Goal: Information Seeking & Learning: Understand process/instructions

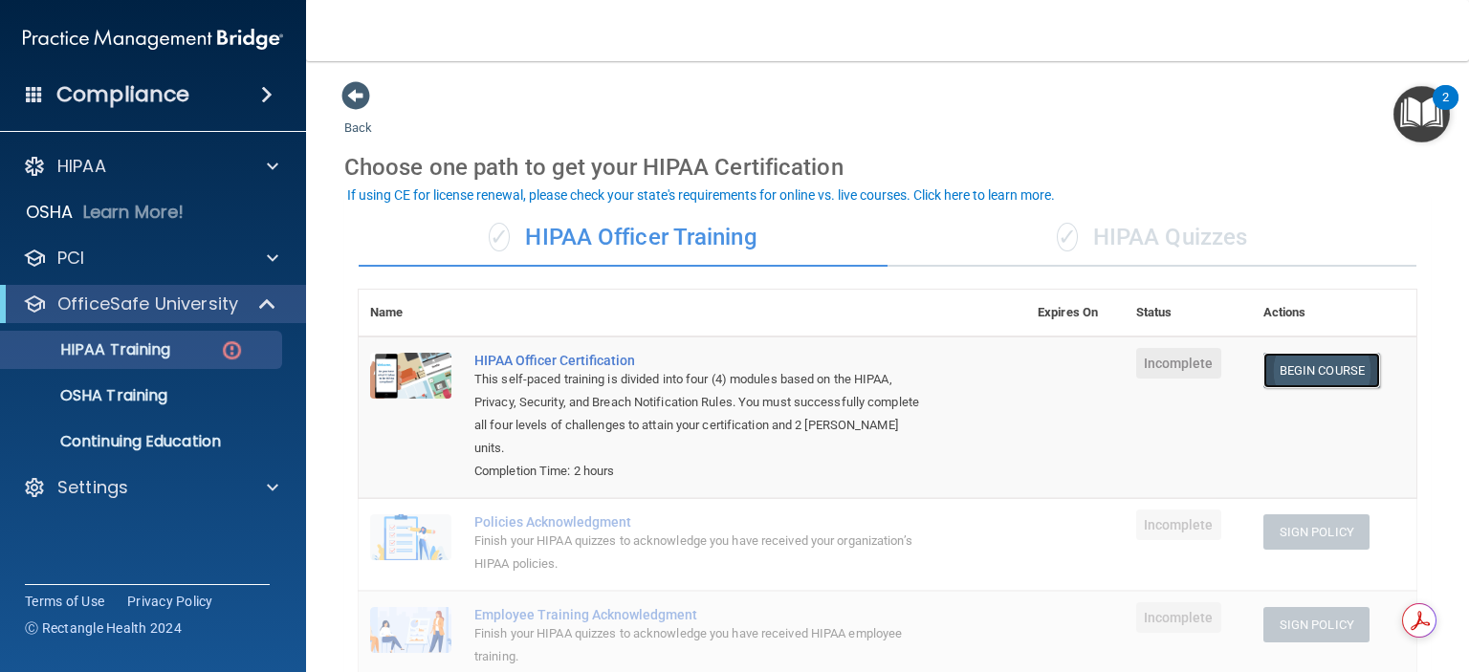
click at [1309, 361] on link "Begin Course" at bounding box center [1322, 370] width 117 height 35
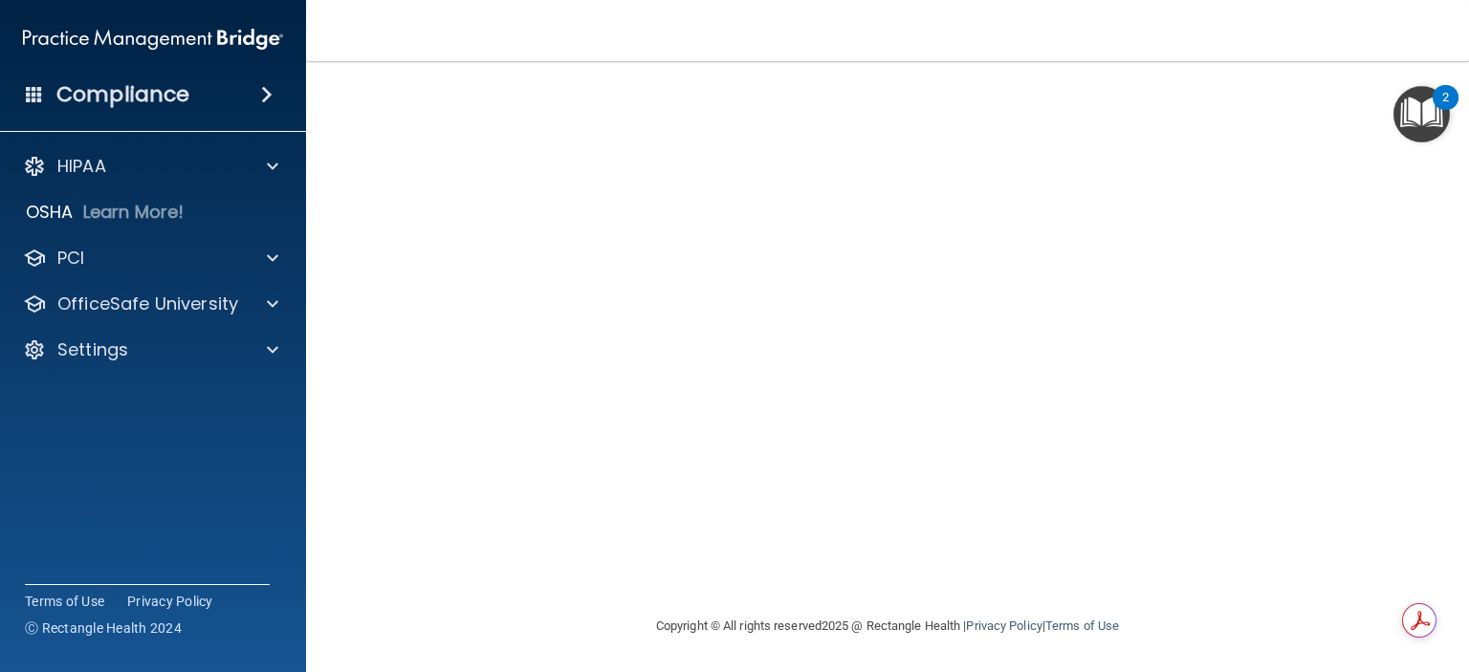
scroll to position [31, 0]
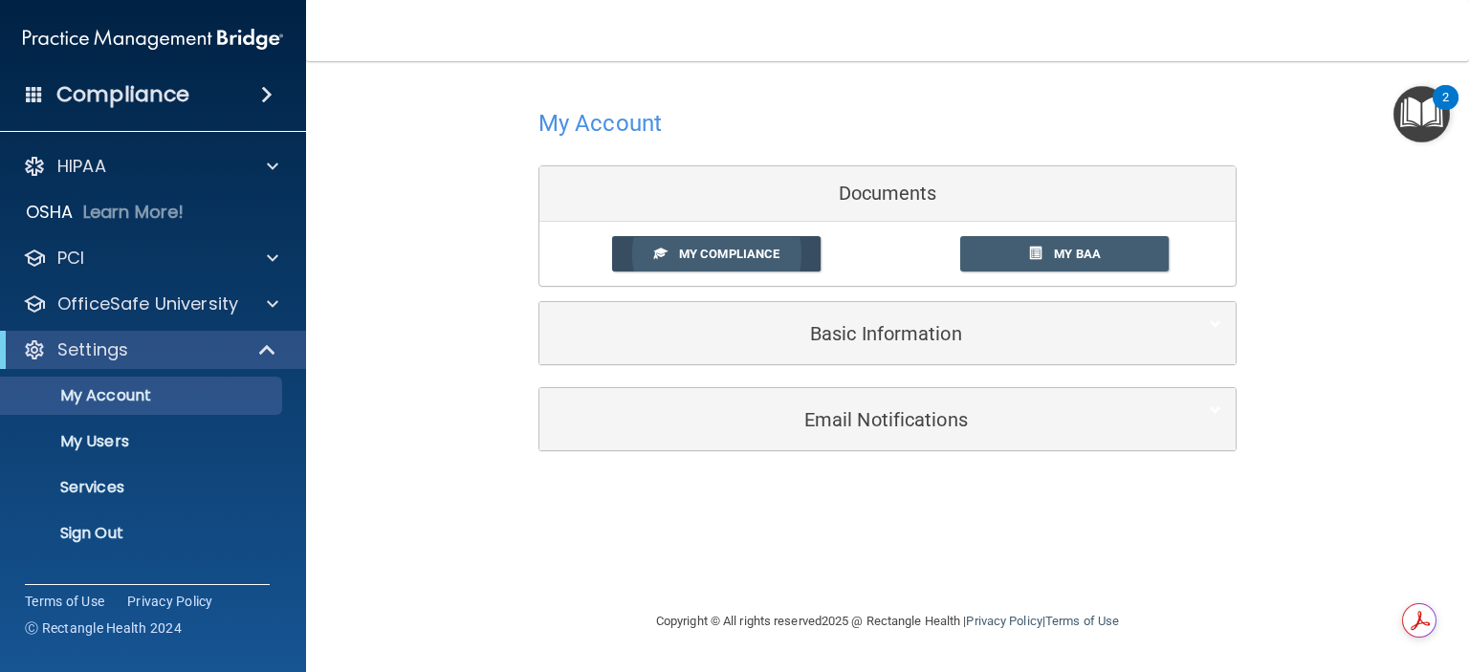
click at [742, 252] on span "My Compliance" at bounding box center [729, 254] width 100 height 14
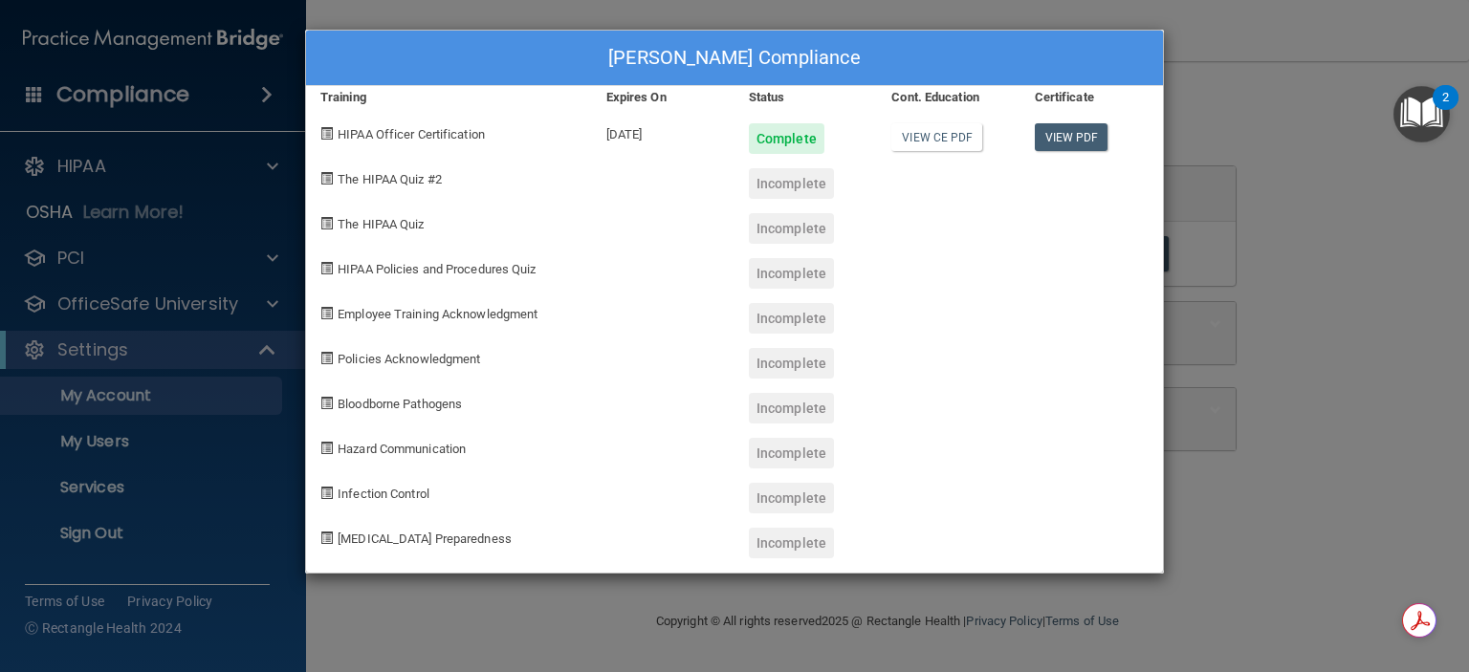
click at [326, 174] on span at bounding box center [326, 178] width 12 height 12
click at [1342, 291] on div "Jonathan Negoescu's Compliance Training Expires On Status Cont. Education Certi…" at bounding box center [734, 336] width 1469 height 672
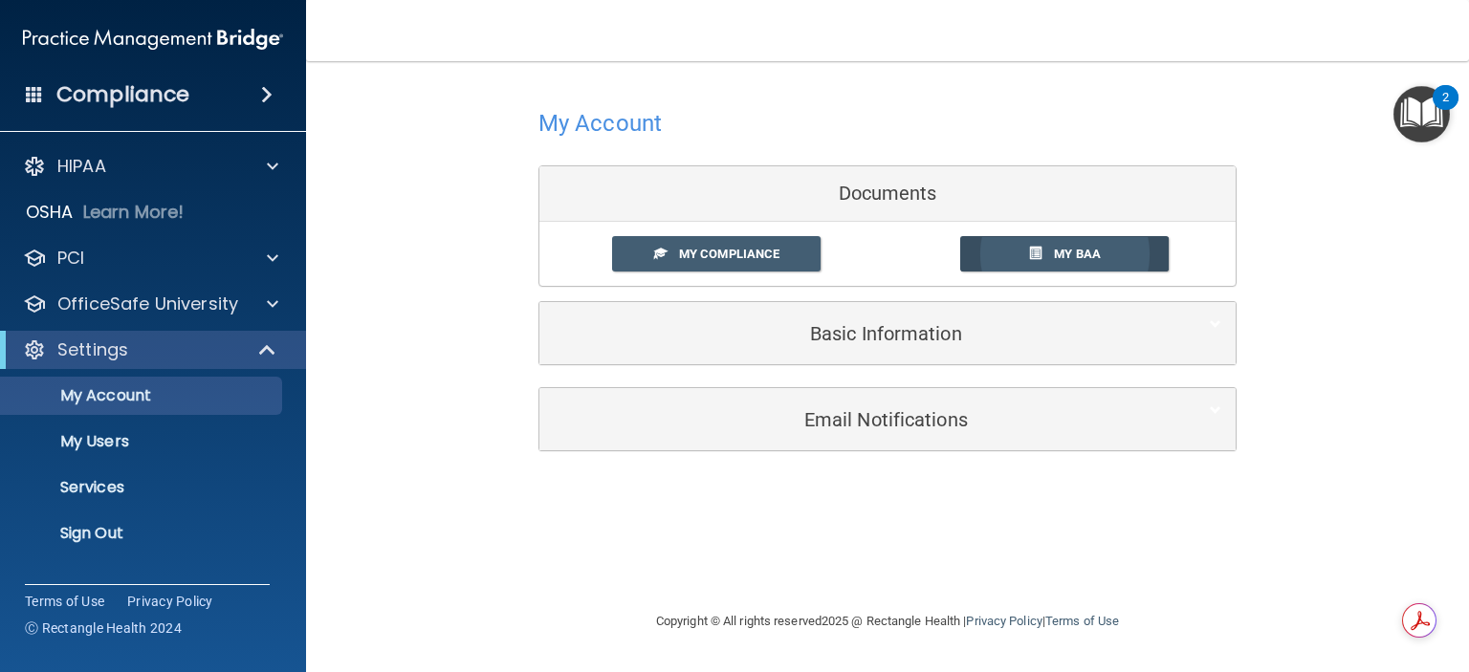
click at [1056, 250] on span "My BAA" at bounding box center [1077, 254] width 47 height 14
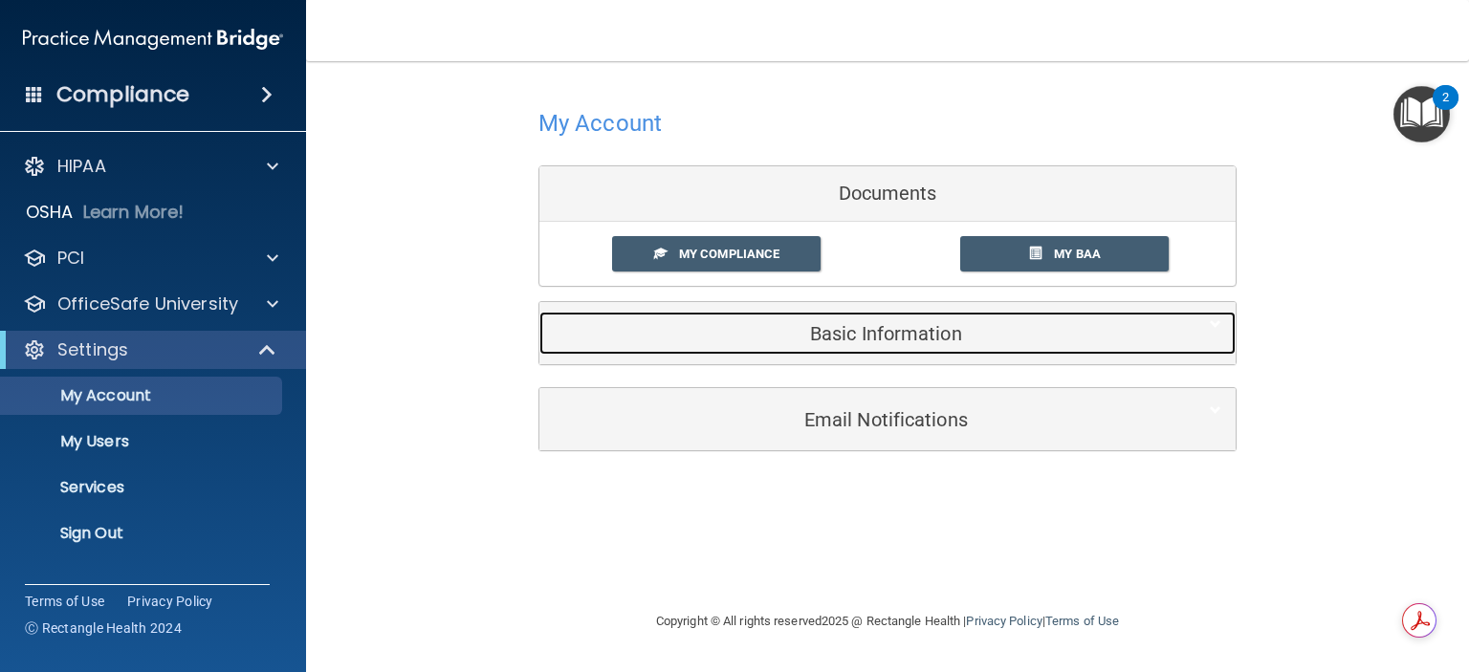
click at [824, 338] on h5 "Basic Information" at bounding box center [858, 333] width 609 height 21
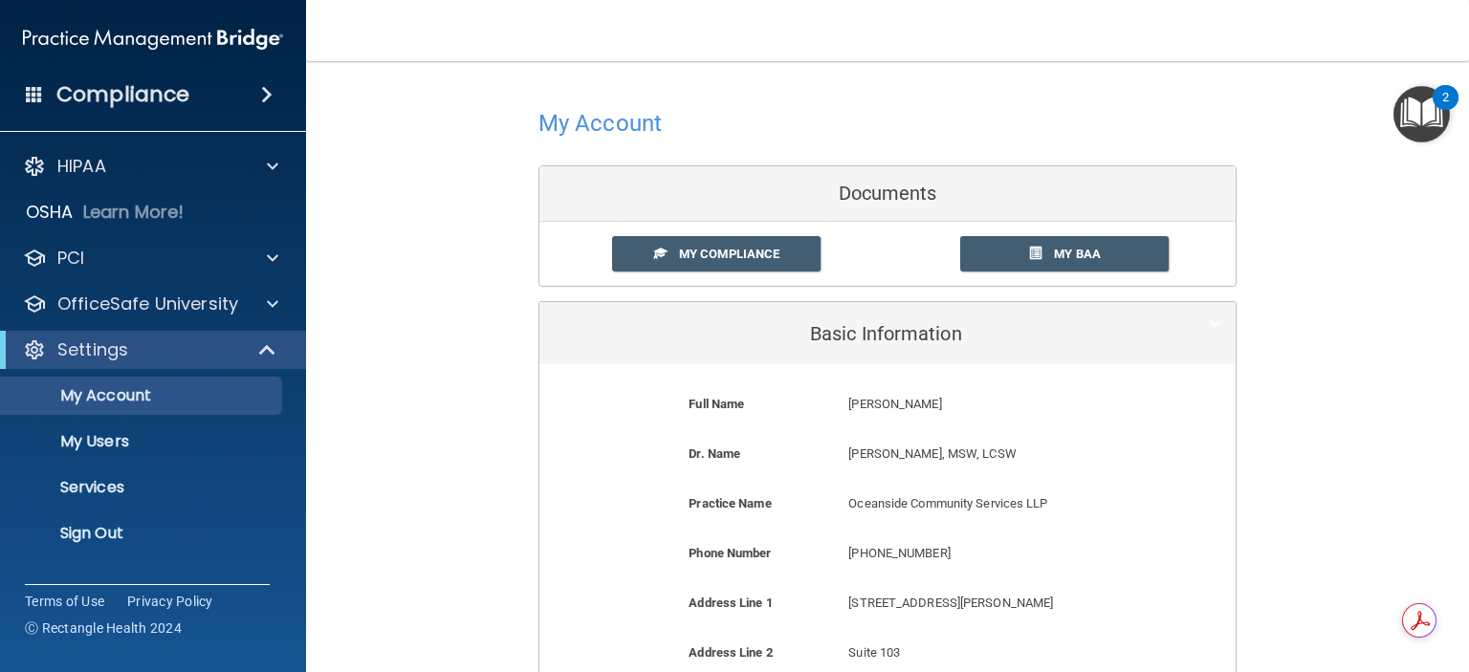
click at [1420, 114] on img "Open Resource Center, 2 new notifications" at bounding box center [1422, 114] width 56 height 56
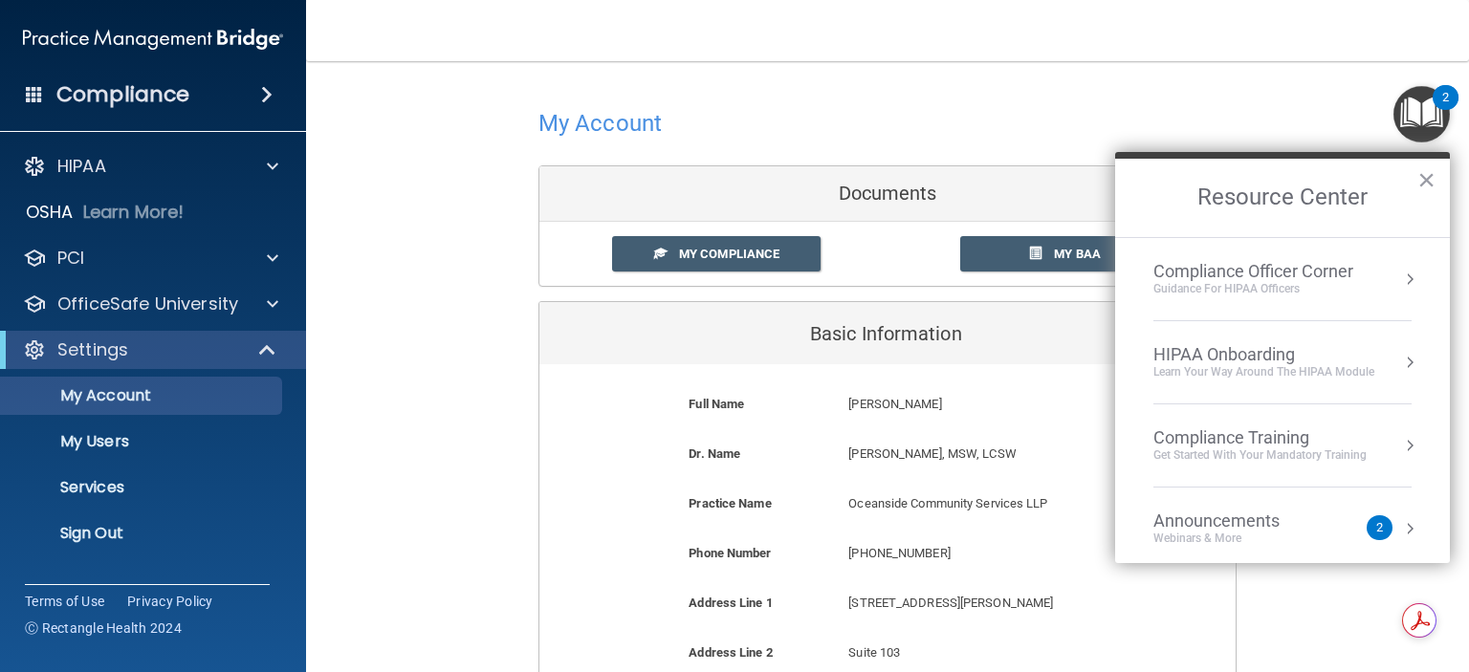
click at [471, 235] on div "My Account Documents My Compliance My Compliance My BAA Basic Information Full …" at bounding box center [887, 583] width 1087 height 1006
click at [713, 248] on span "My Compliance" at bounding box center [729, 254] width 100 height 14
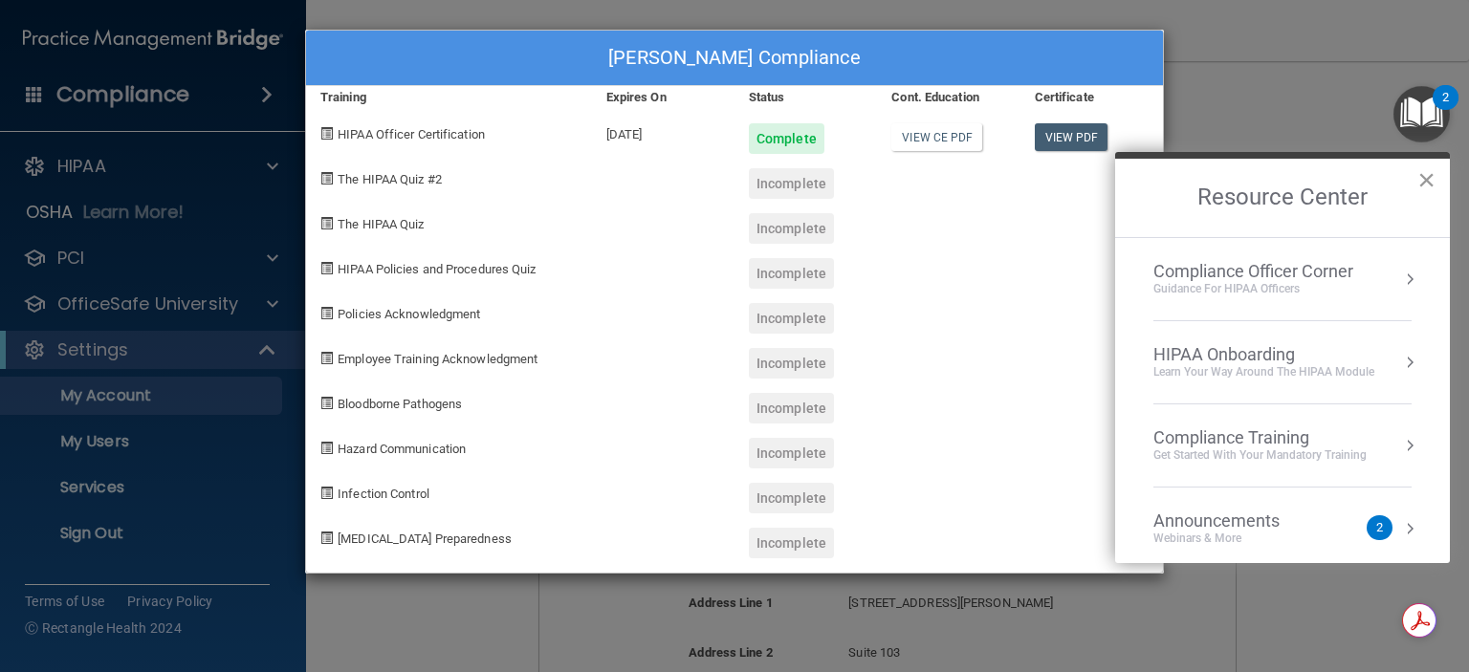
click at [1429, 180] on button "×" at bounding box center [1427, 180] width 18 height 31
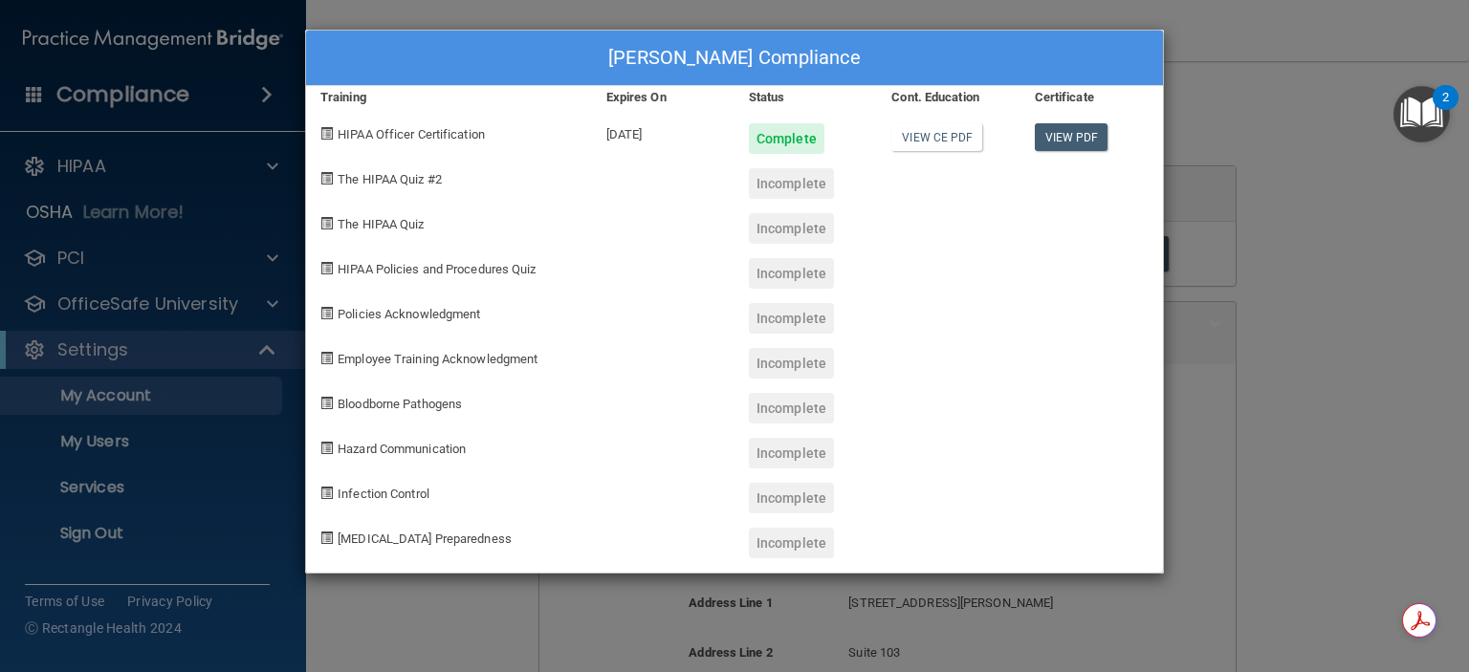
click at [376, 176] on span "The HIPAA Quiz #2" at bounding box center [390, 179] width 104 height 14
click at [67, 165] on div "Jonathan Negoescu's Compliance Training Expires On Status Cont. Education Certi…" at bounding box center [734, 336] width 1469 height 672
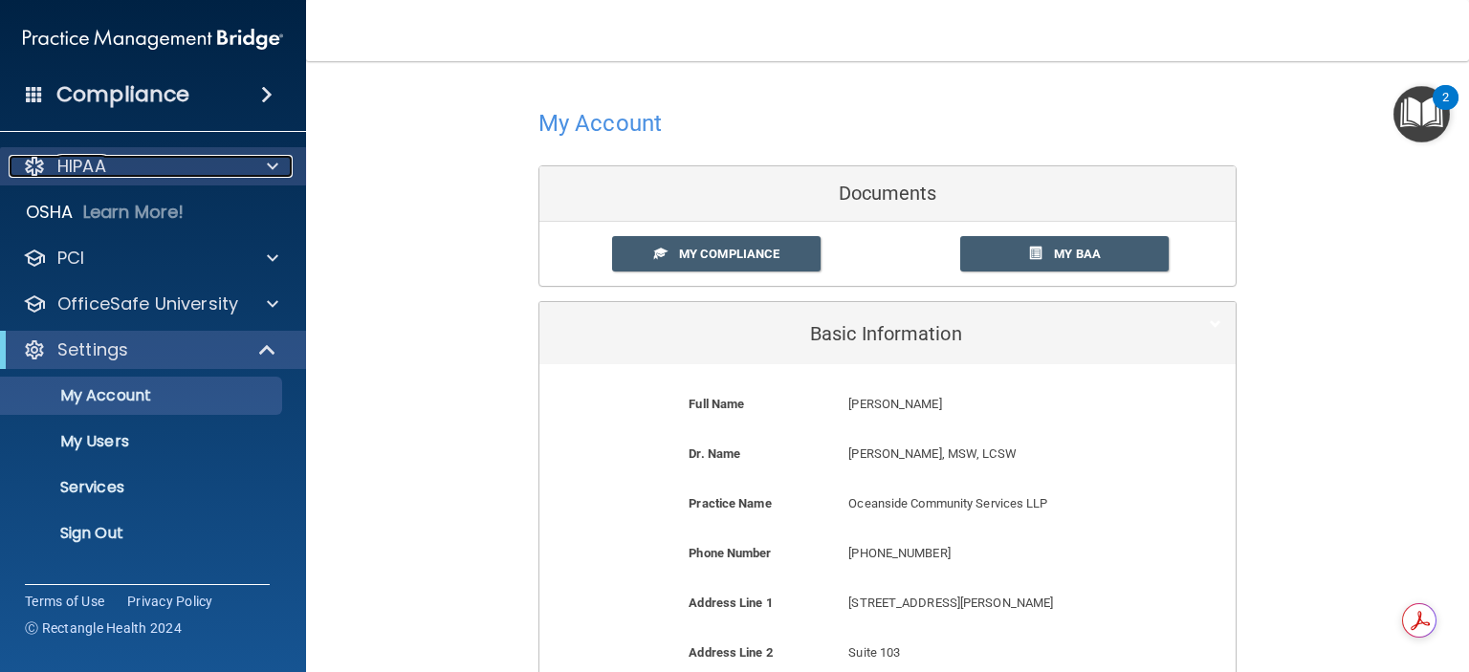
click at [80, 165] on p "HIPAA" at bounding box center [81, 166] width 49 height 23
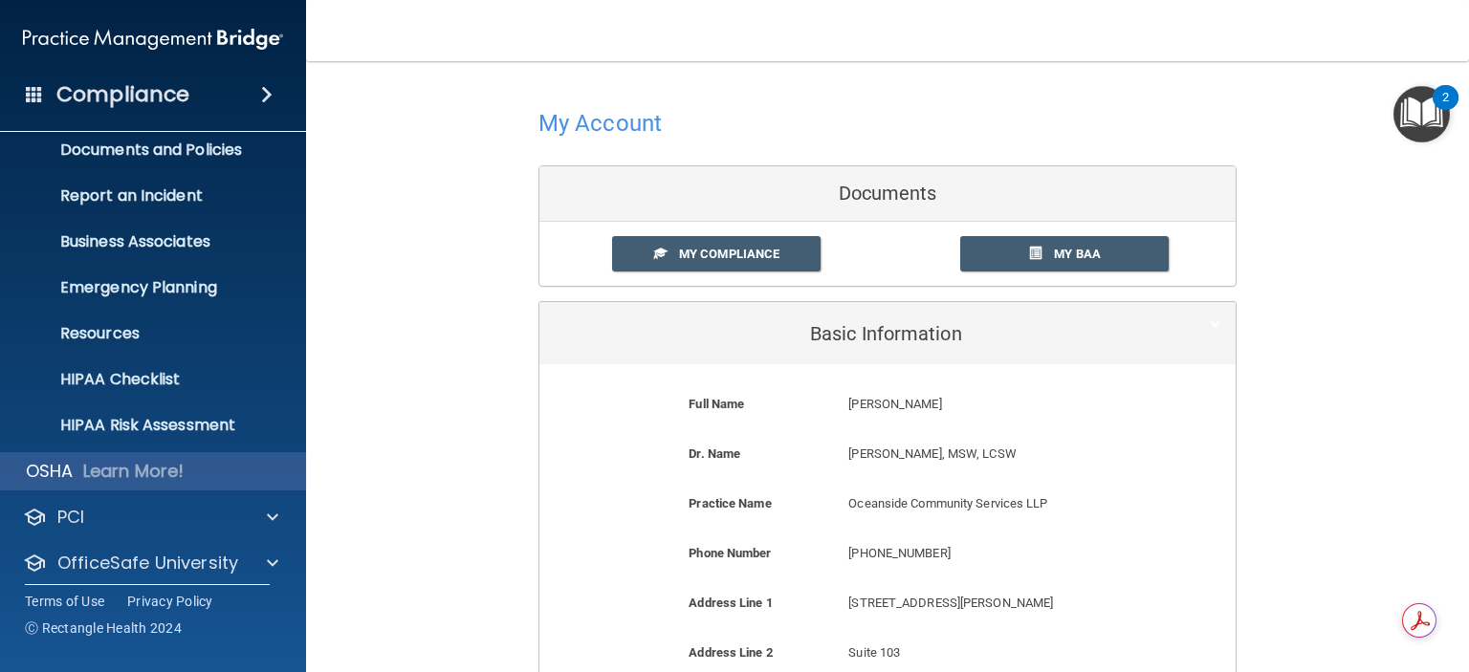
scroll to position [96, 0]
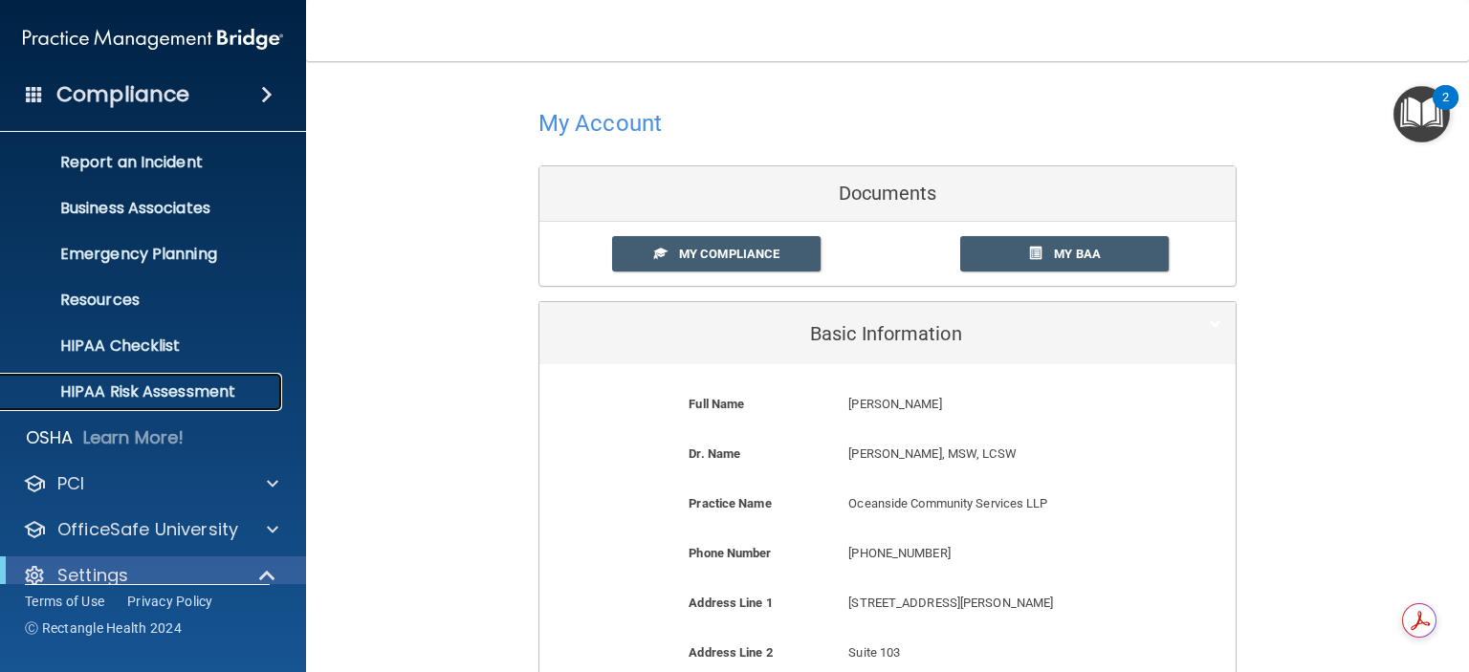
click at [159, 389] on p "HIPAA Risk Assessment" at bounding box center [142, 392] width 261 height 19
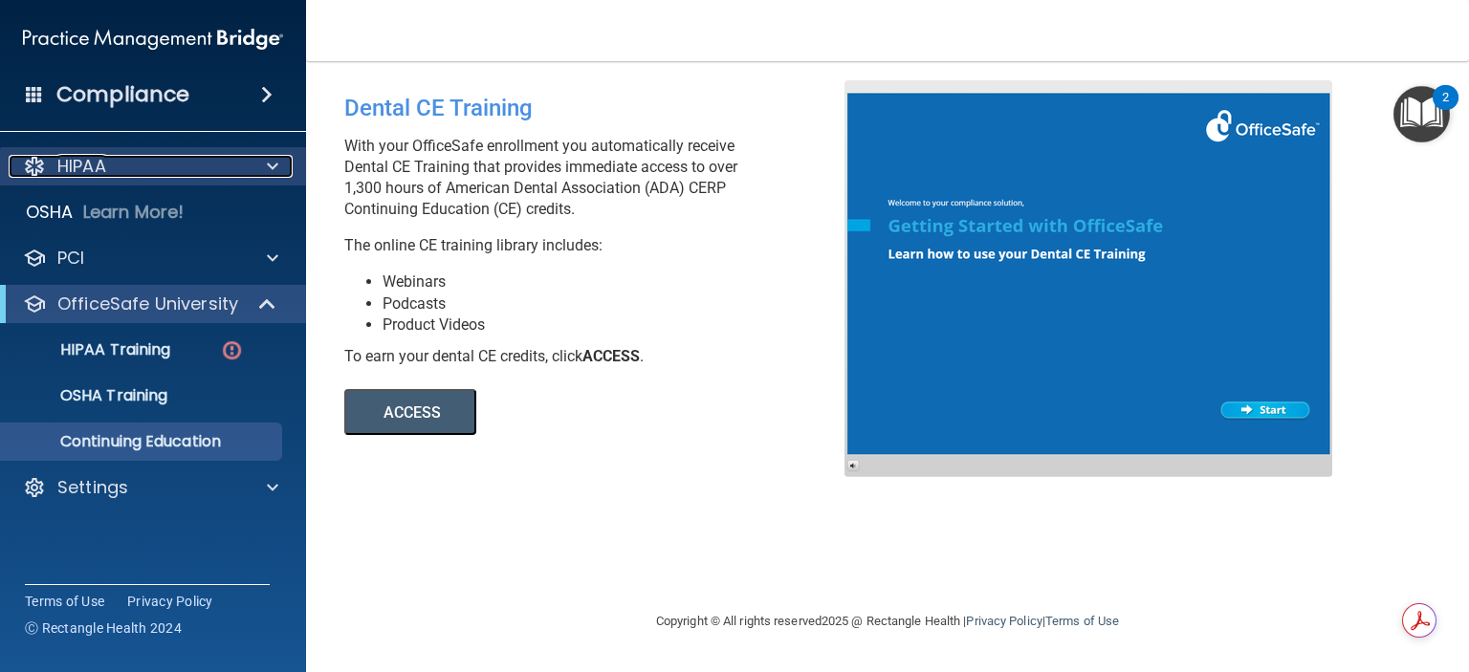
click at [82, 167] on p "HIPAA" at bounding box center [81, 166] width 49 height 23
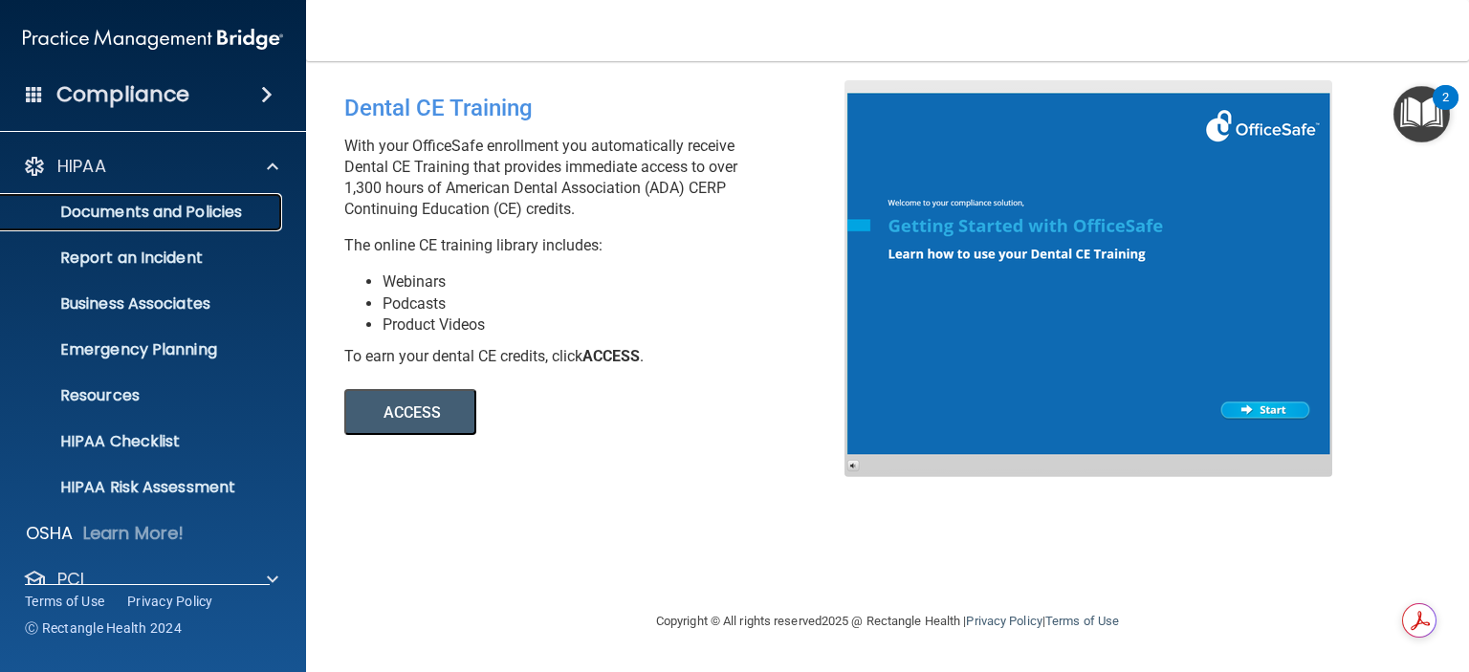
click at [107, 207] on p "Documents and Policies" at bounding box center [142, 212] width 261 height 19
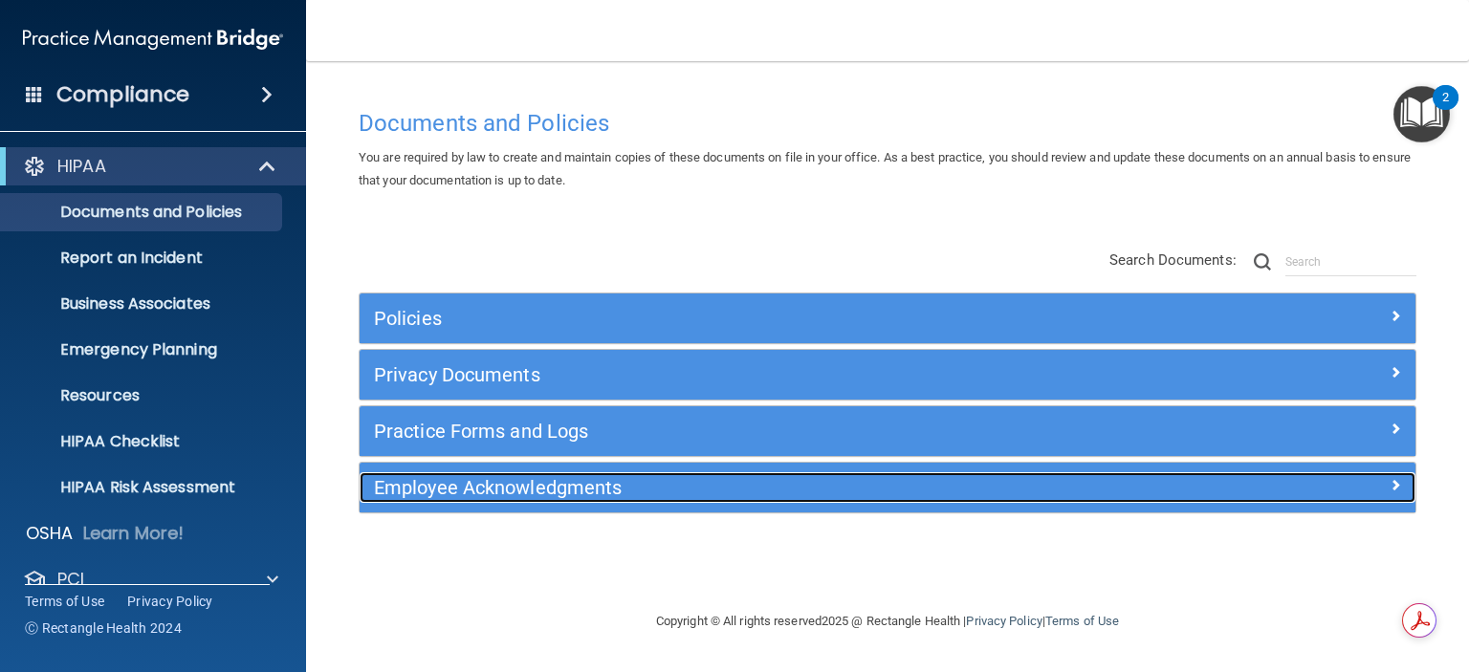
click at [440, 486] on h5 "Employee Acknowledgments" at bounding box center [755, 487] width 763 height 21
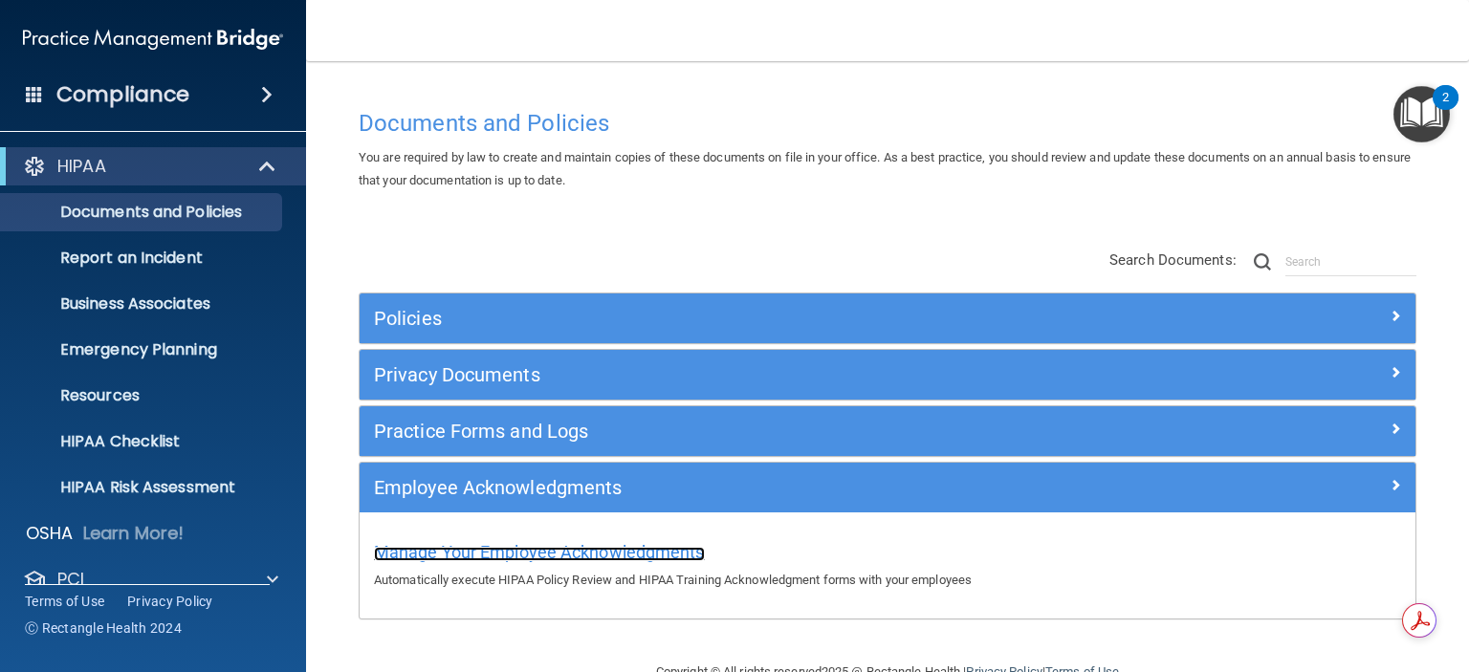
click at [608, 552] on span "Manage Your Employee Acknowledgments" at bounding box center [539, 552] width 331 height 20
